Goal: Information Seeking & Learning: Learn about a topic

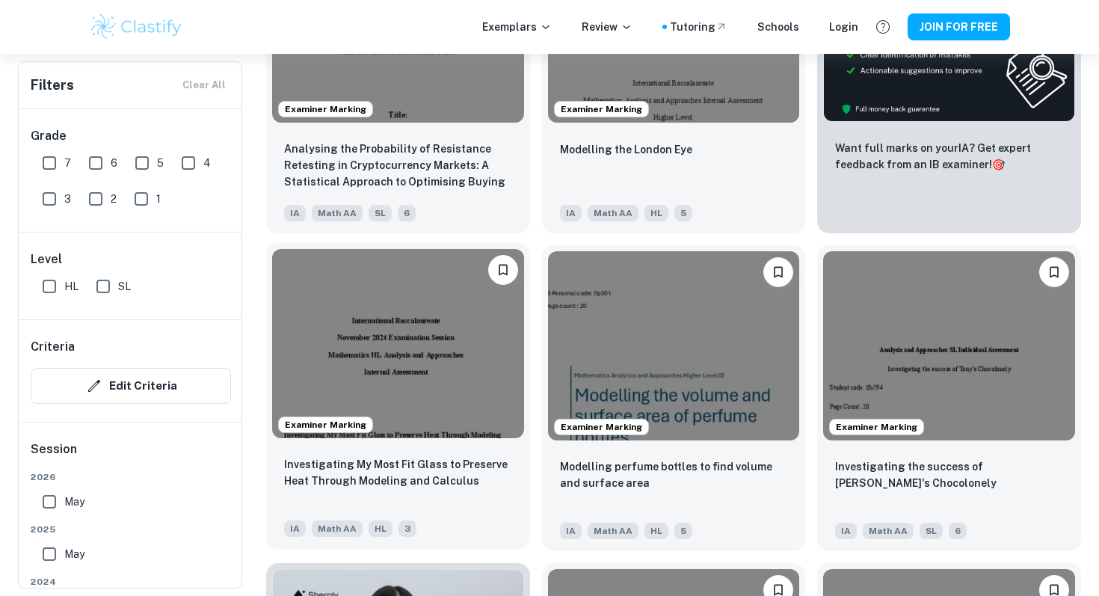
scroll to position [638, 0]
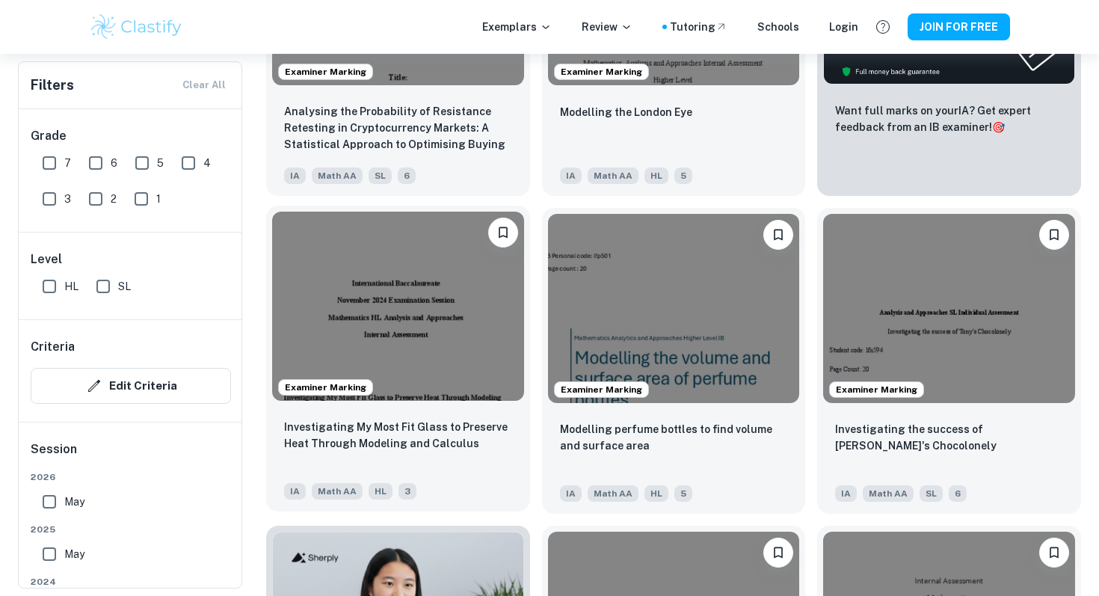
click at [425, 320] on img at bounding box center [398, 306] width 252 height 188
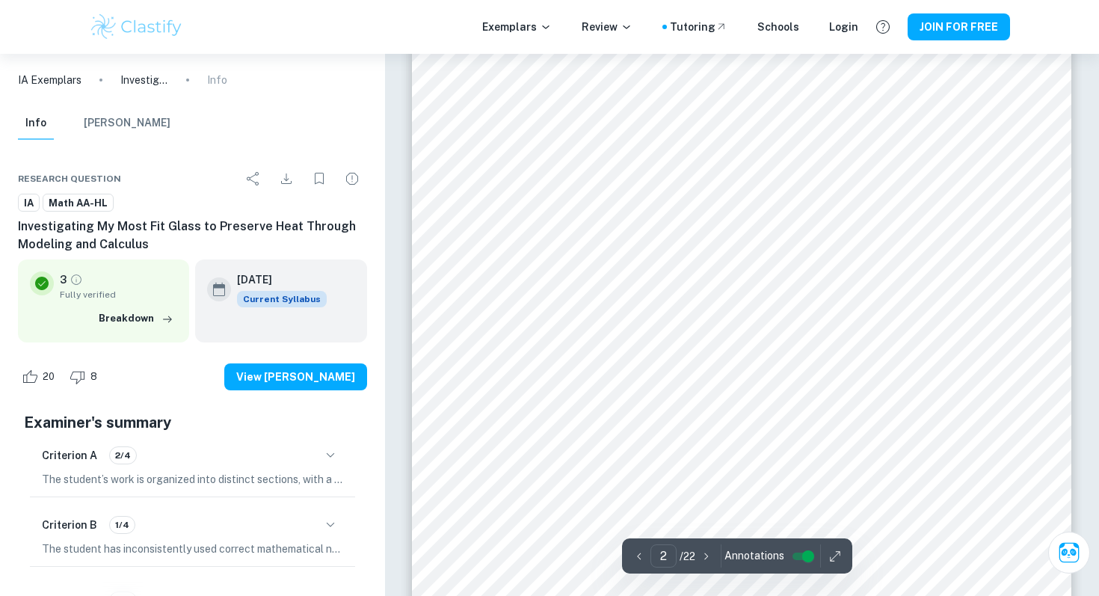
scroll to position [1091, 0]
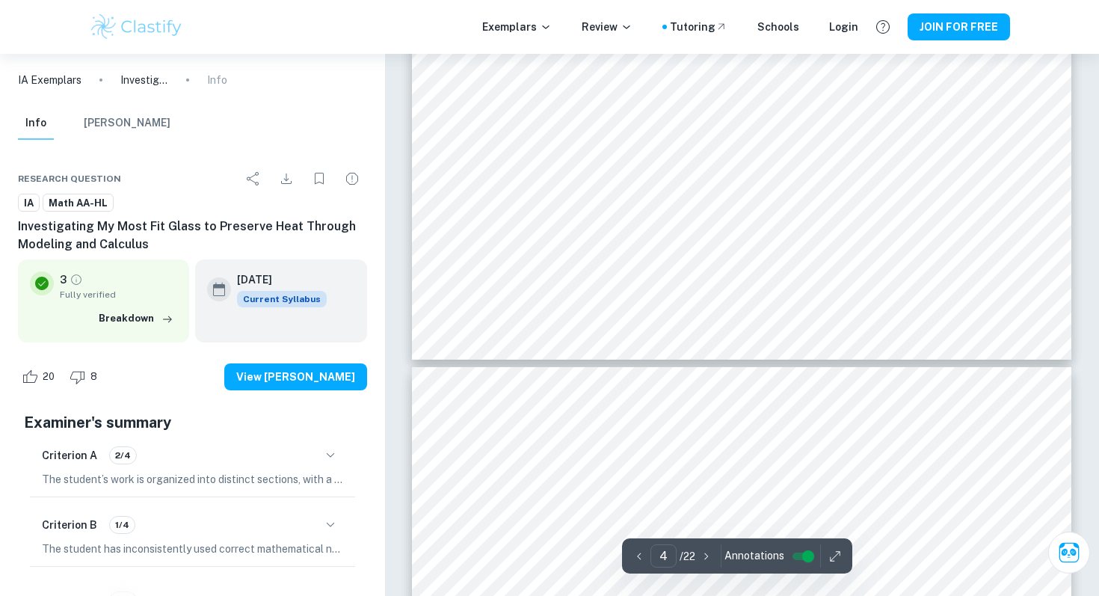
type input "5"
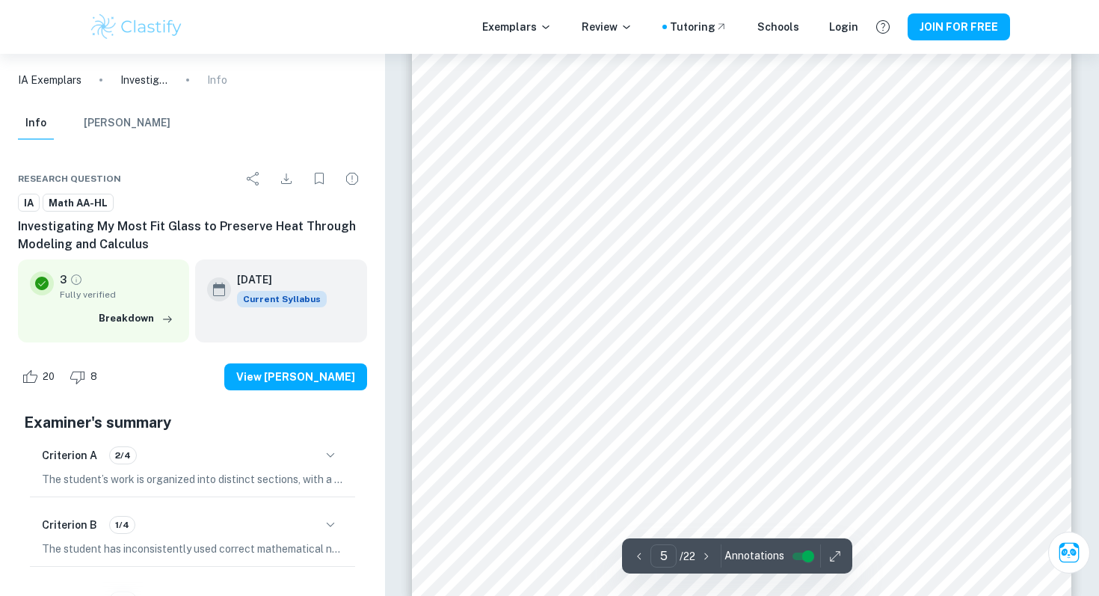
scroll to position [4399, 0]
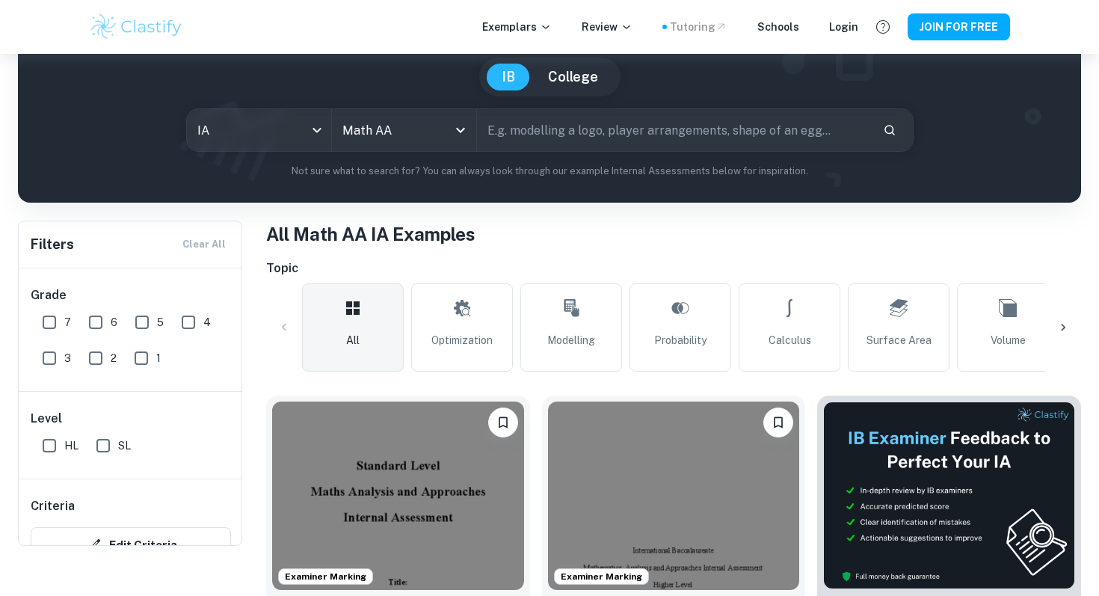
scroll to position [10, 0]
